Goal: Task Accomplishment & Management: Manage account settings

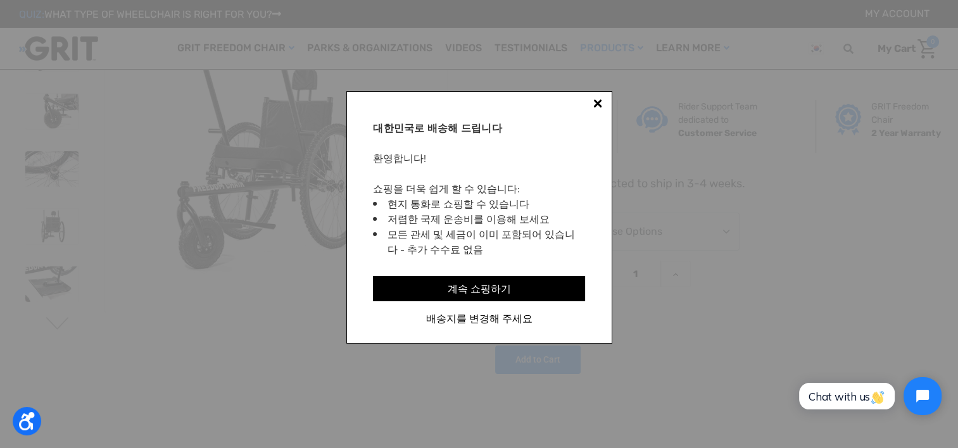
scroll to position [63, 0]
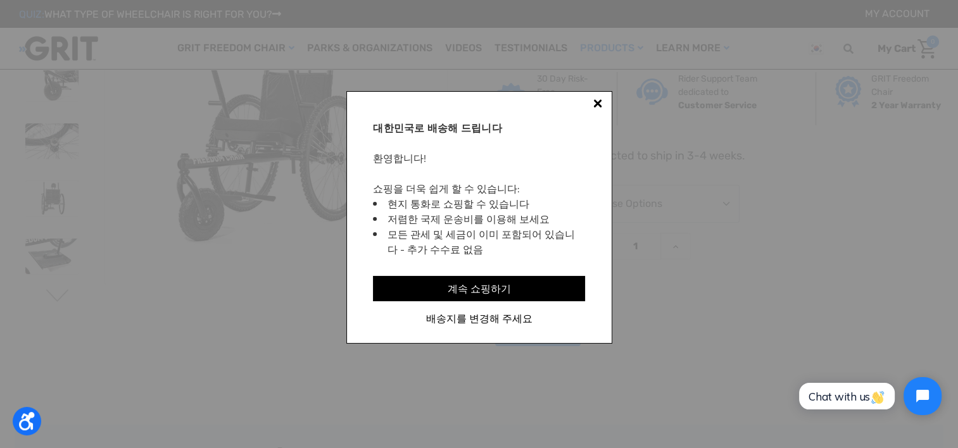
click at [598, 101] on div at bounding box center [597, 103] width 9 height 9
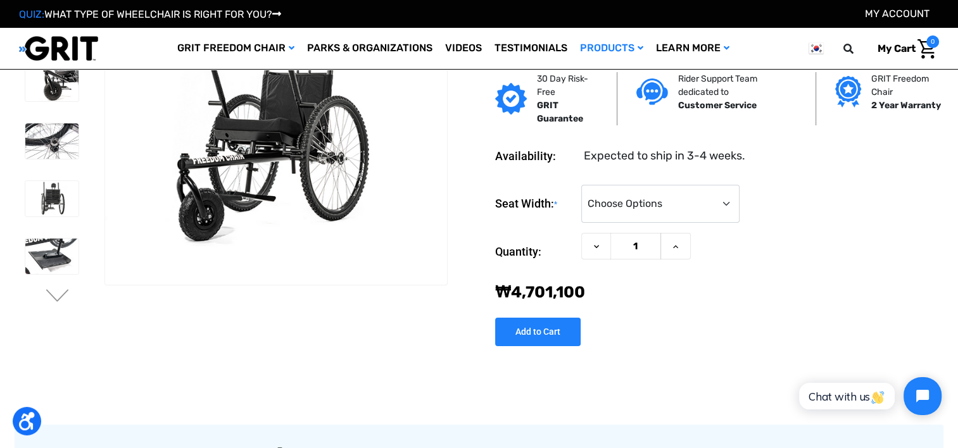
click at [818, 51] on img at bounding box center [816, 49] width 15 height 16
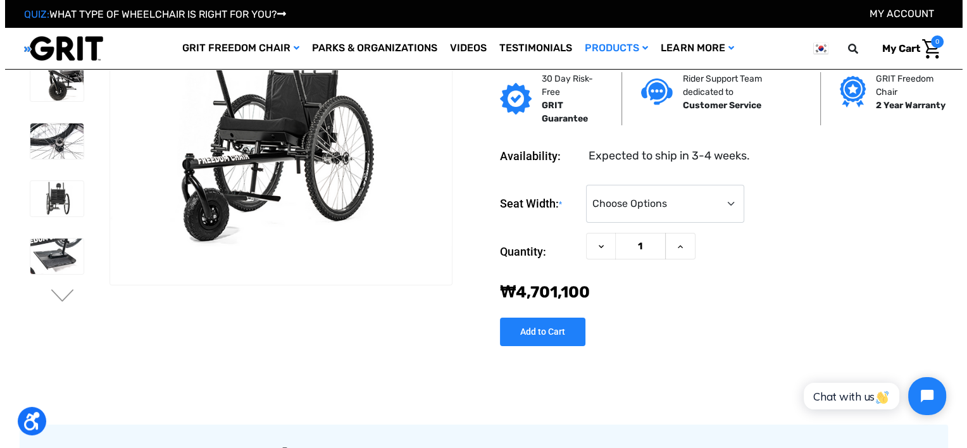
scroll to position [0, 0]
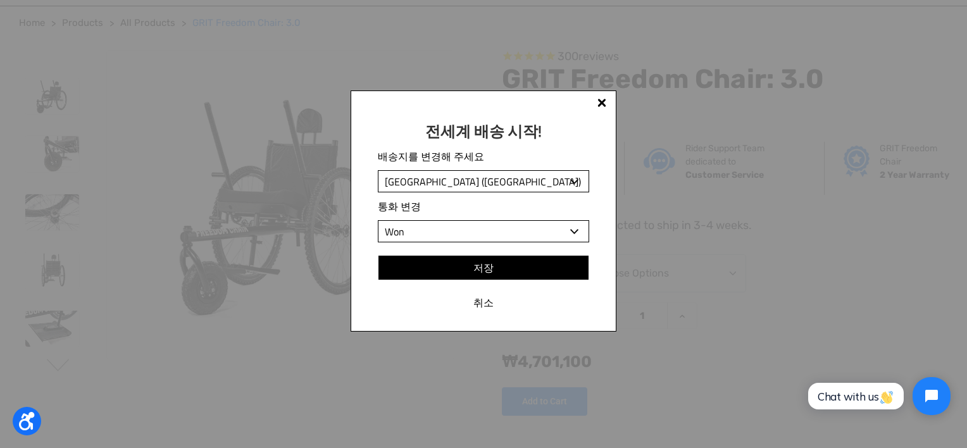
click at [576, 233] on select "Afghani Algerian Dinar Argentine Peso Armenian Dram Aruban Florin Australian Do…" at bounding box center [483, 231] width 211 height 22
select select "USD"
click at [378, 221] on select "Afghani Algerian Dinar Argentine Peso Armenian Dram Aruban Florin Australian Do…" at bounding box center [483, 231] width 211 height 22
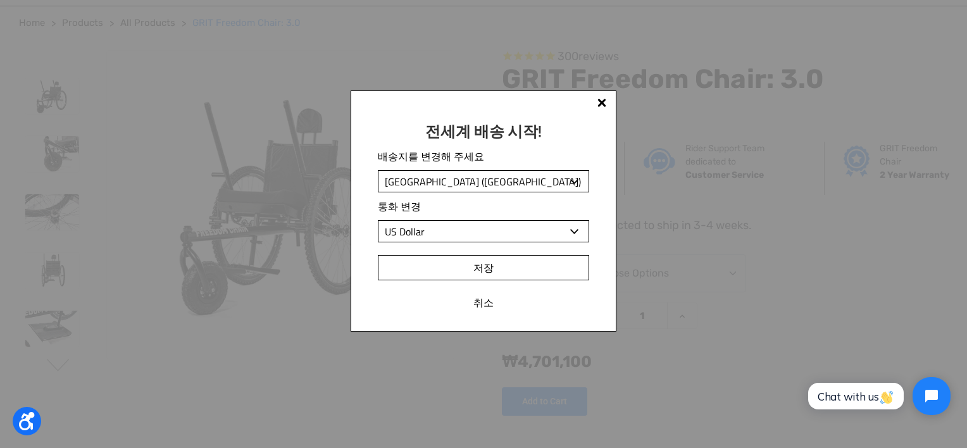
click at [491, 270] on input "저장" at bounding box center [483, 267] width 211 height 25
